Goal: Task Accomplishment & Management: Manage account settings

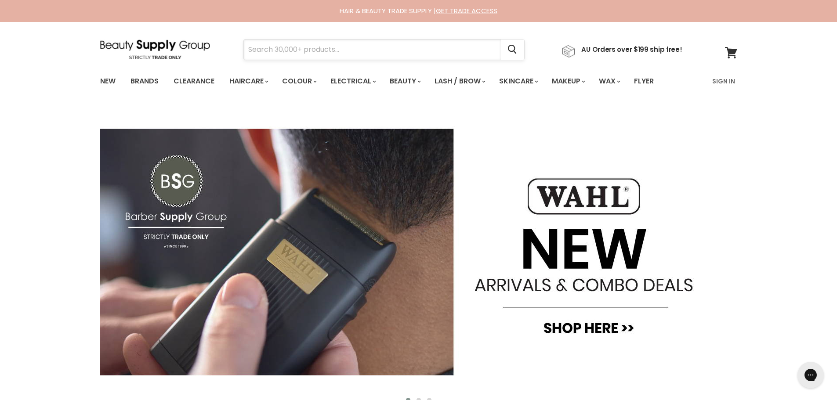
click at [280, 46] on input "Search" at bounding box center [372, 50] width 257 height 20
click at [724, 77] on link "Sign In" at bounding box center [723, 81] width 33 height 18
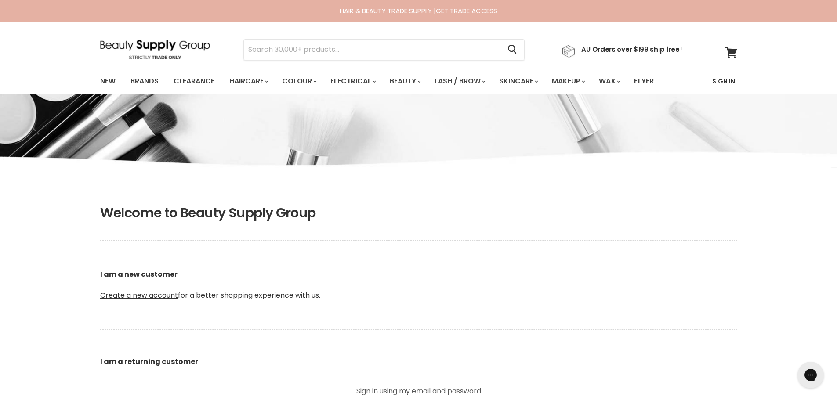
type input "k8erokx@hotmail.com"
click at [731, 80] on link "Sign In" at bounding box center [723, 81] width 33 height 18
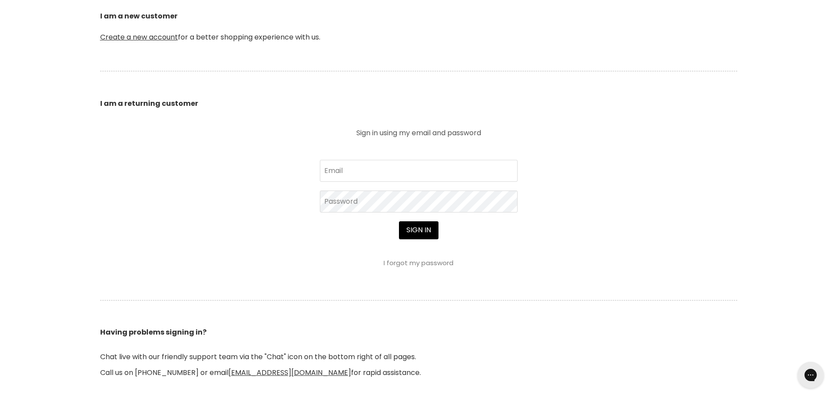
scroll to position [264, 0]
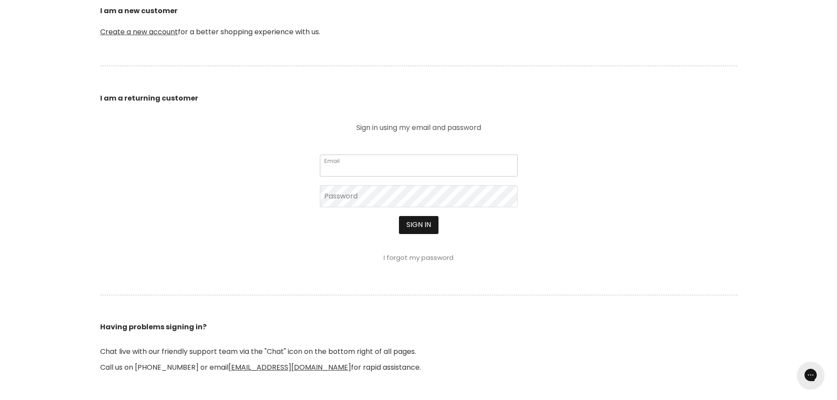
type input "[EMAIL_ADDRESS][DOMAIN_NAME]"
click at [426, 229] on button "Sign in" at bounding box center [419, 225] width 40 height 18
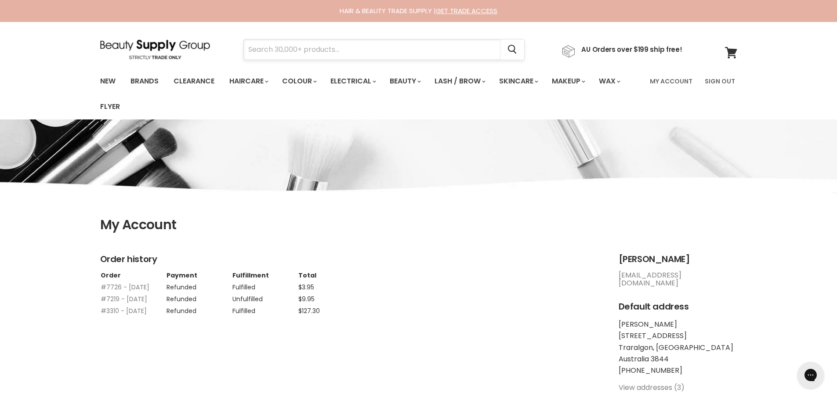
click at [292, 54] on input "Search" at bounding box center [372, 50] width 257 height 20
type input "b"
